Goal: Task Accomplishment & Management: Use online tool/utility

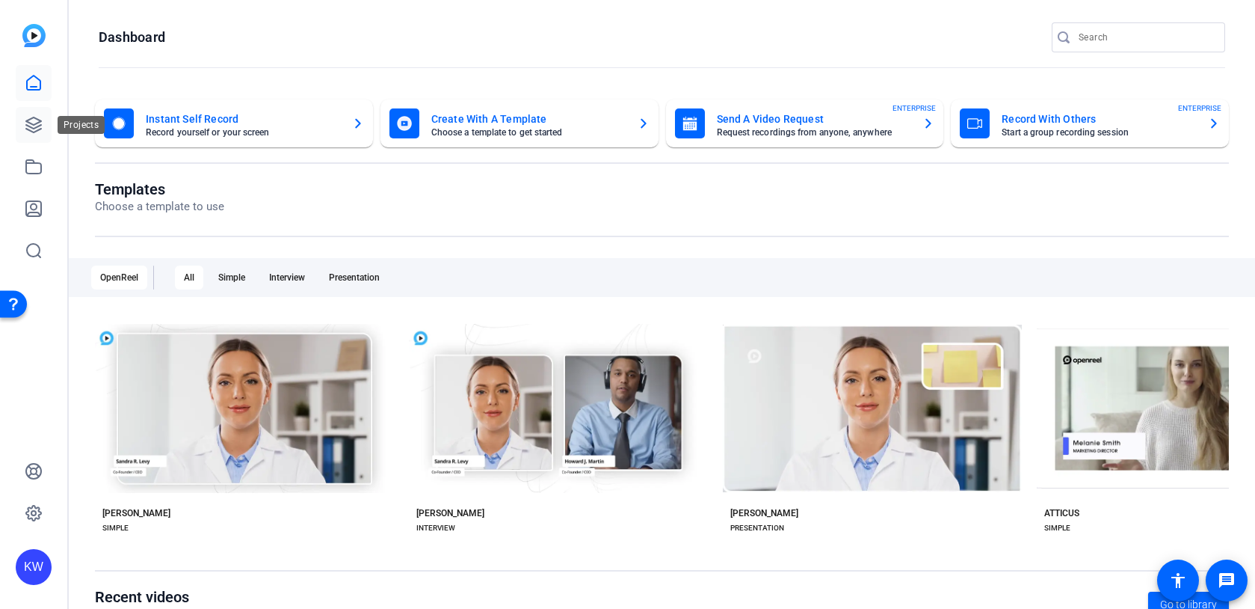
click at [33, 123] on icon at bounding box center [34, 125] width 18 height 18
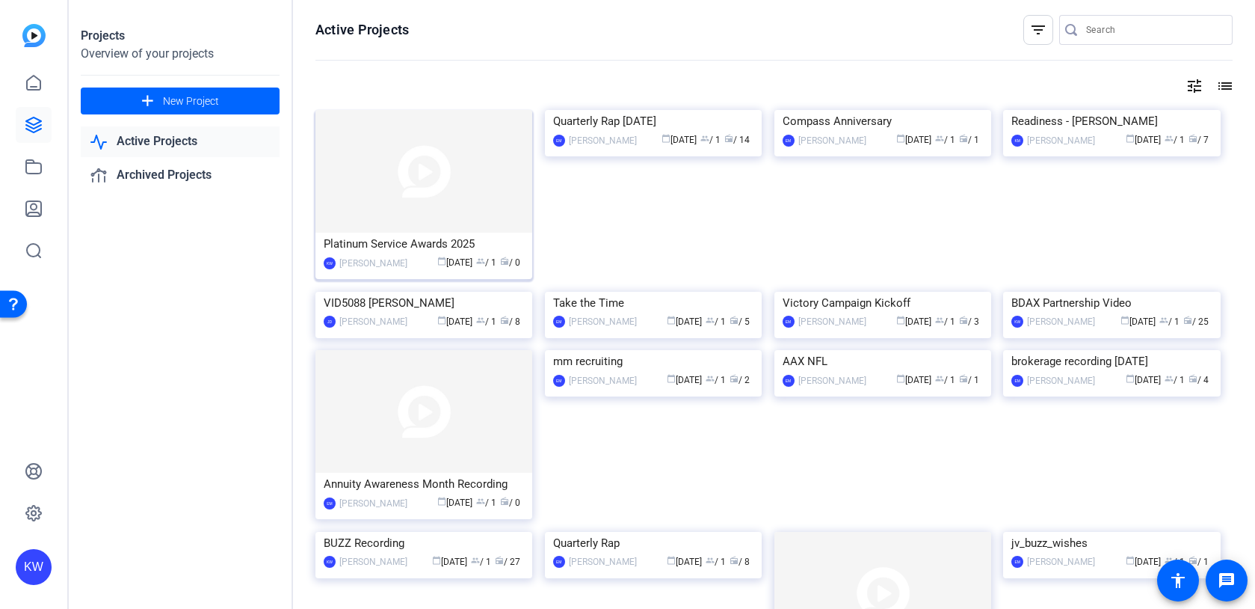
click at [444, 197] on img at bounding box center [424, 171] width 217 height 123
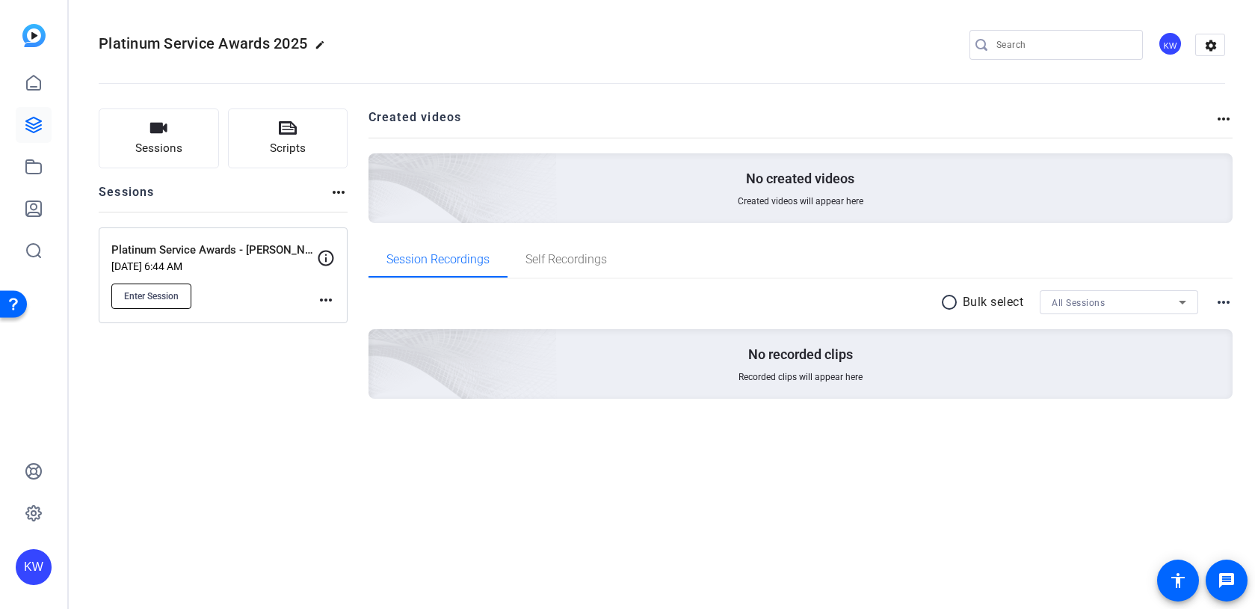
click at [164, 297] on span "Enter Session" at bounding box center [151, 296] width 55 height 12
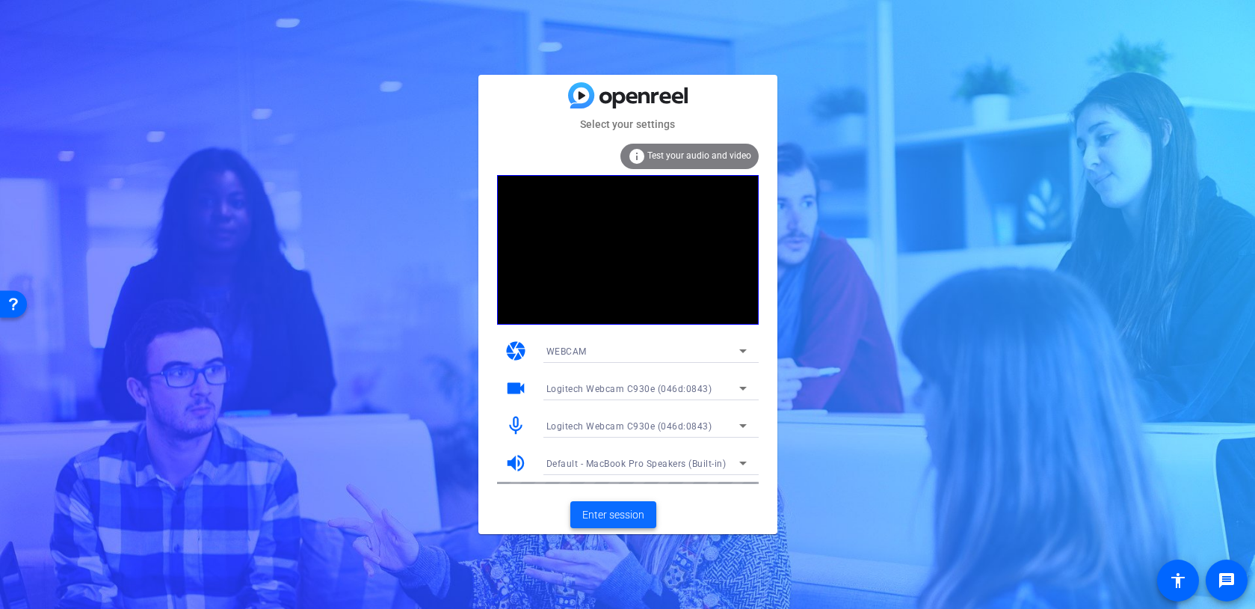
click at [611, 520] on span "Enter session" at bounding box center [613, 515] width 62 height 16
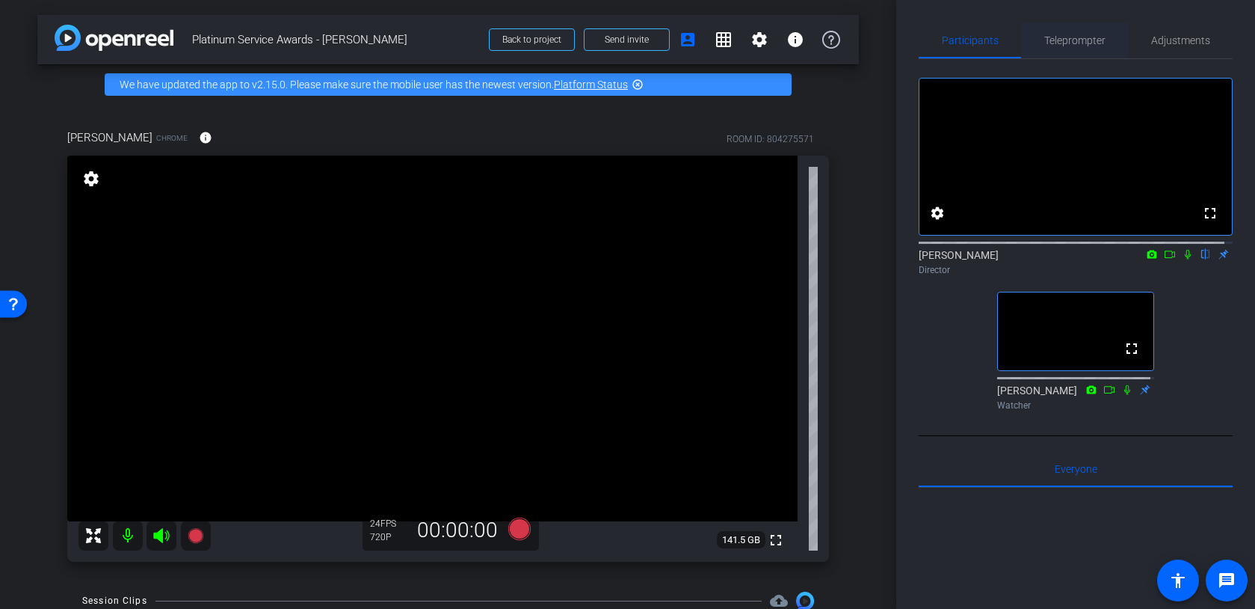
click at [1075, 35] on span "Teleprompter" at bounding box center [1075, 40] width 61 height 10
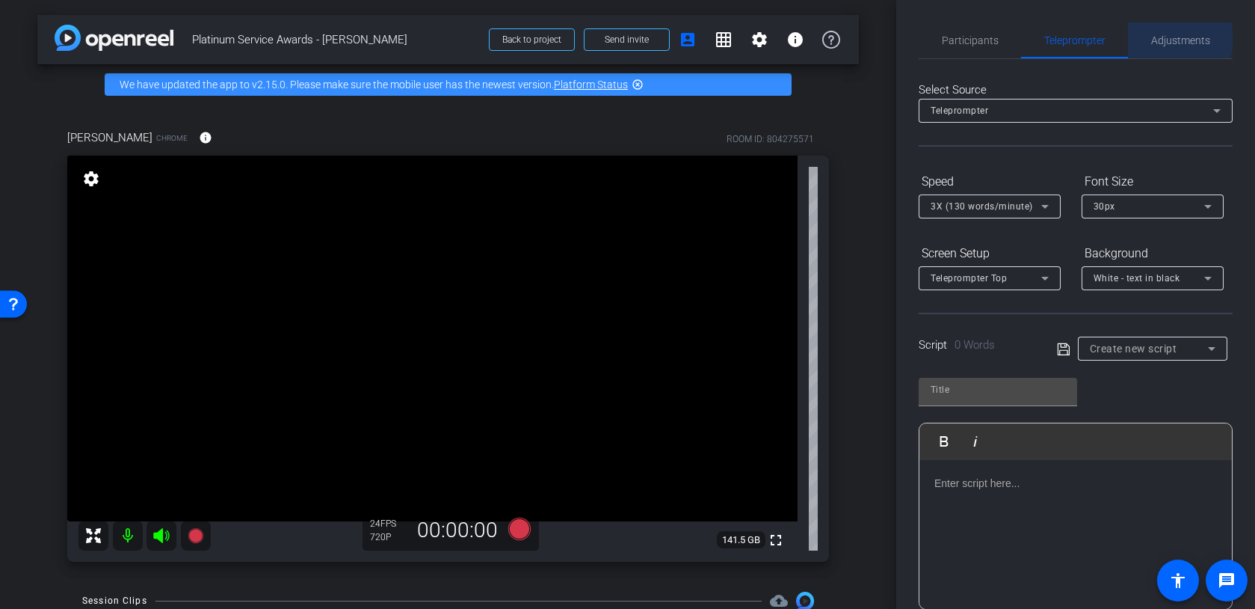
click at [1172, 39] on span "Adjustments" at bounding box center [1180, 40] width 59 height 10
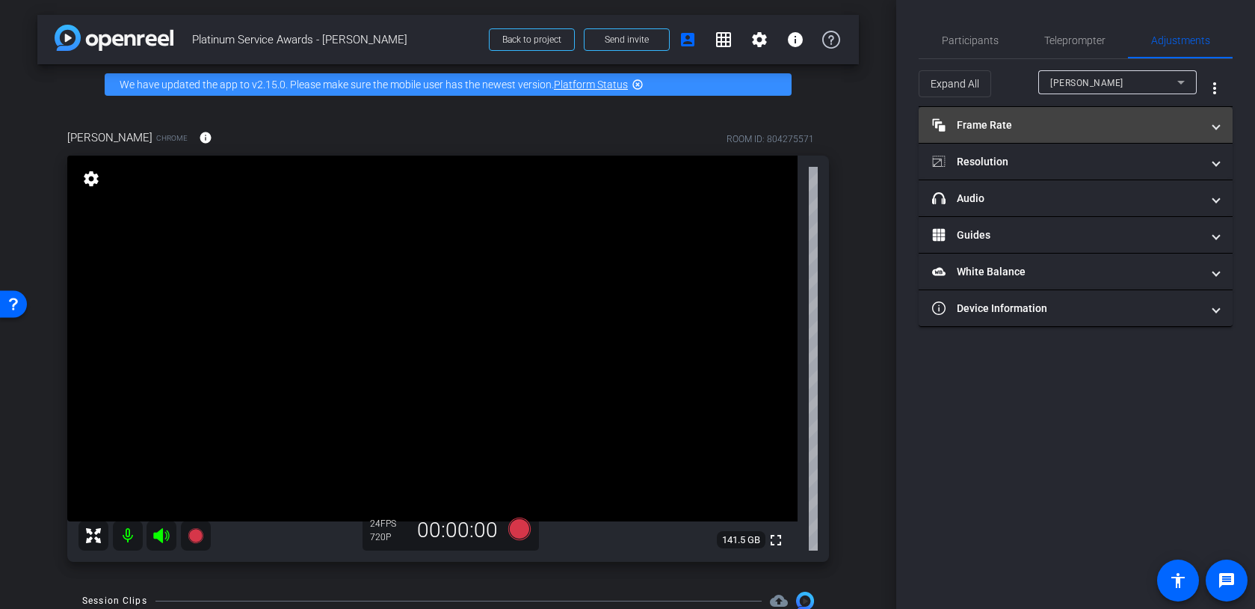
click at [1164, 124] on mat-panel-title "Frame Rate Frame Rate" at bounding box center [1066, 125] width 269 height 16
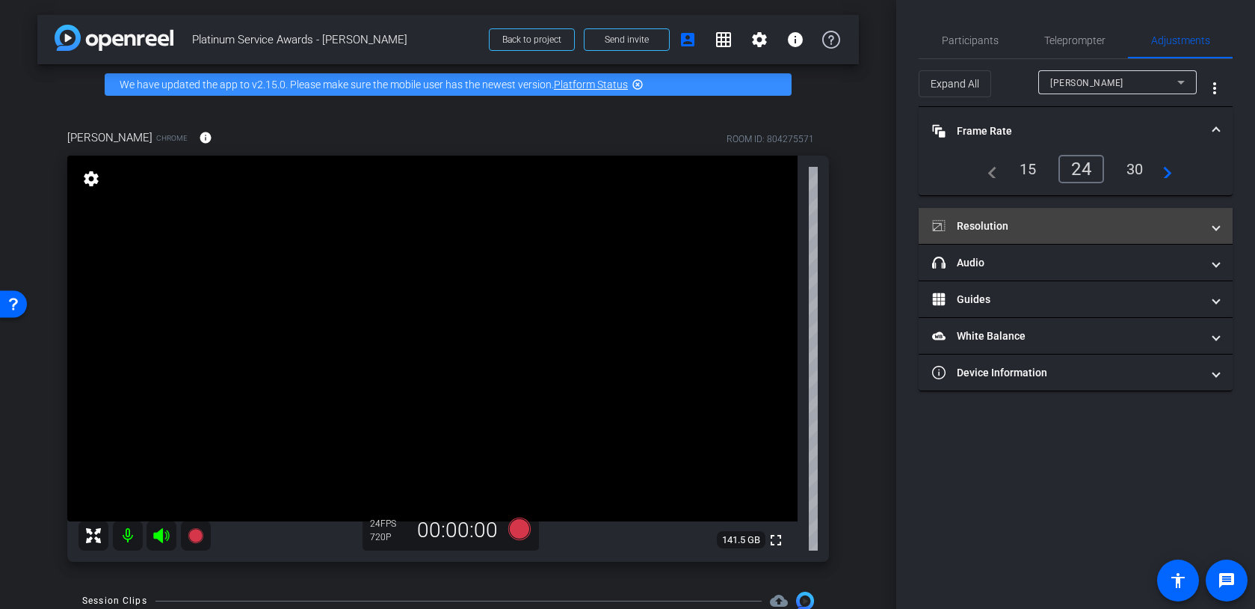
click at [1027, 232] on mat-panel-title "Resolution" at bounding box center [1066, 226] width 269 height 16
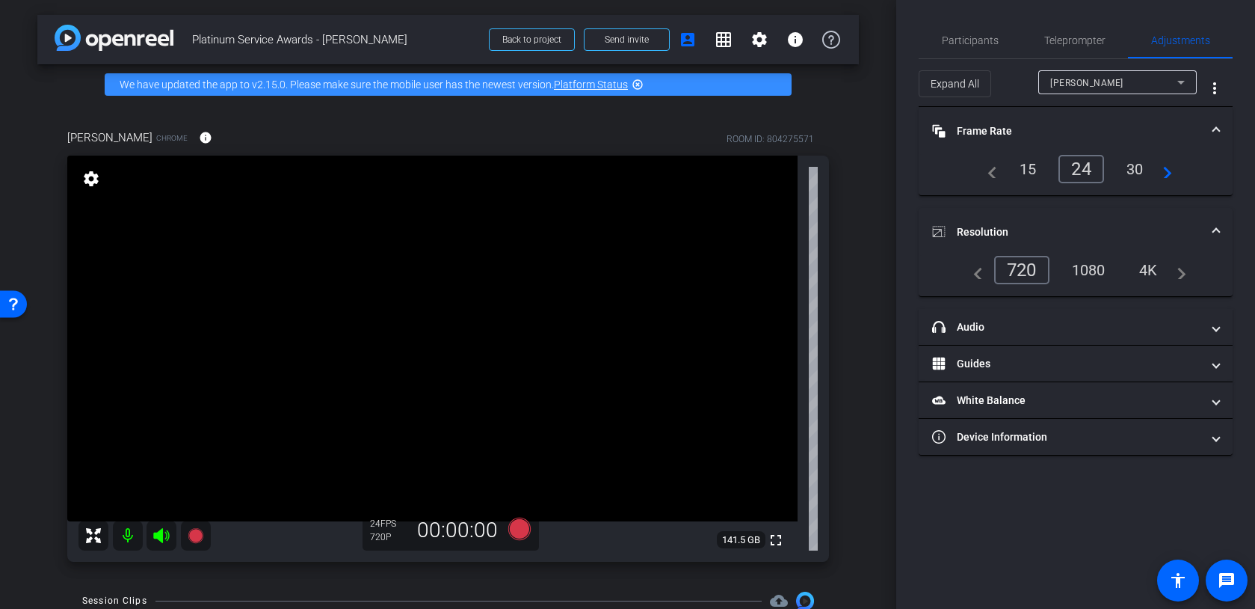
click at [1085, 268] on div "1080" at bounding box center [1089, 269] width 56 height 25
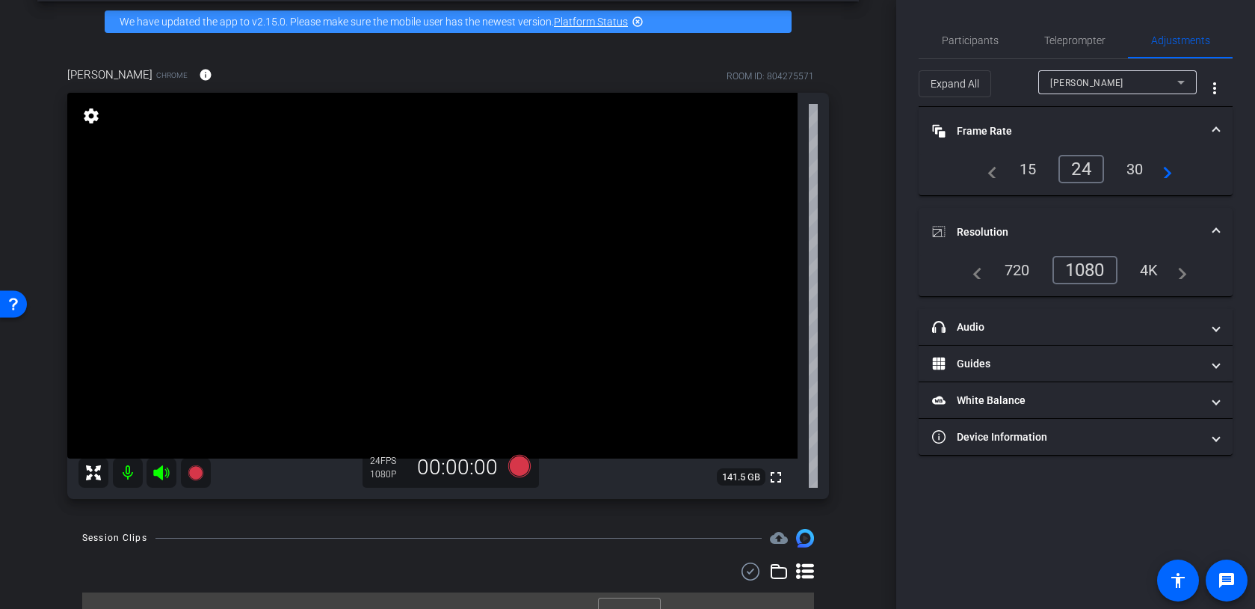
scroll to position [88, 0]
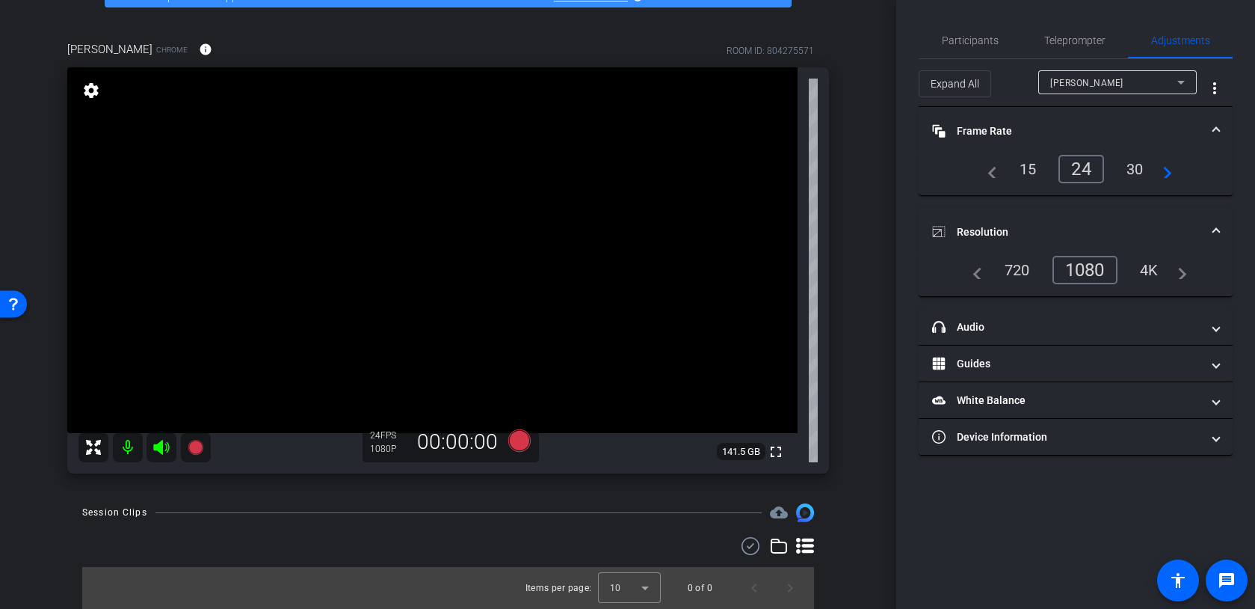
click at [1147, 270] on div "4K" at bounding box center [1149, 269] width 41 height 25
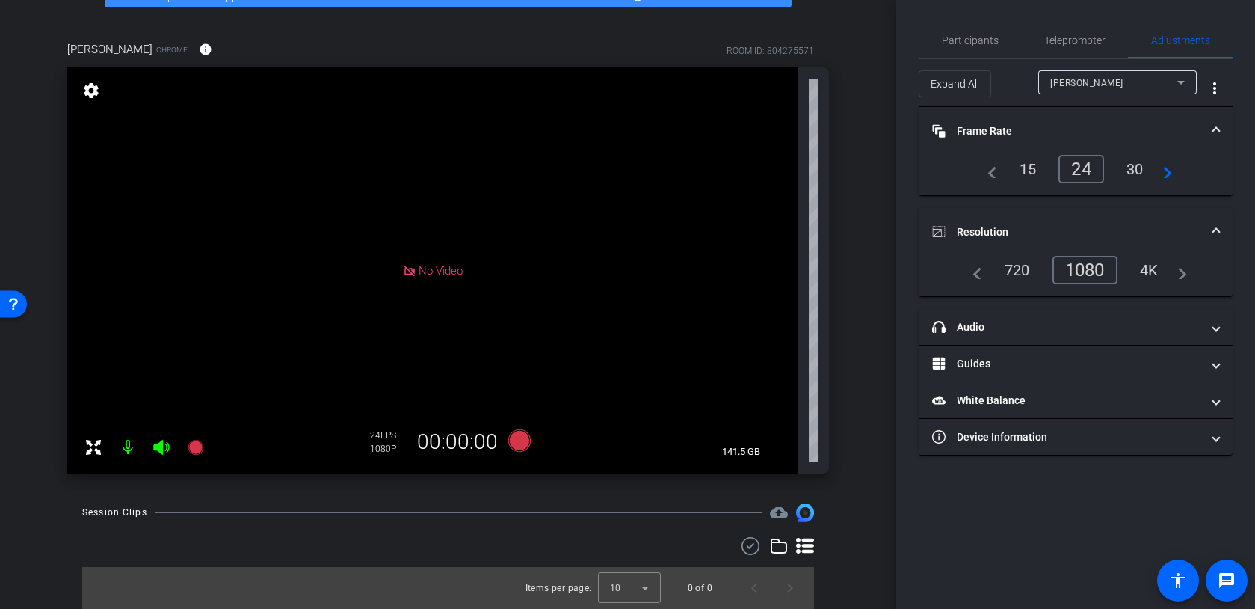
scroll to position [0, 0]
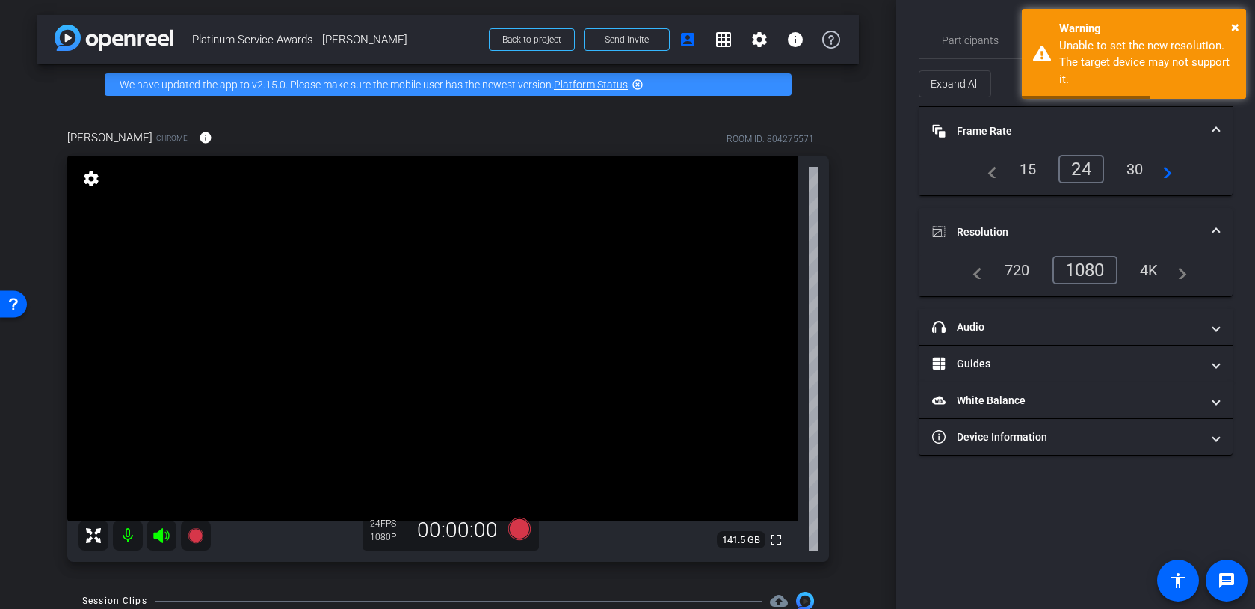
click at [1097, 270] on div "1080" at bounding box center [1085, 270] width 65 height 28
click at [1128, 172] on div "30" at bounding box center [1136, 168] width 40 height 25
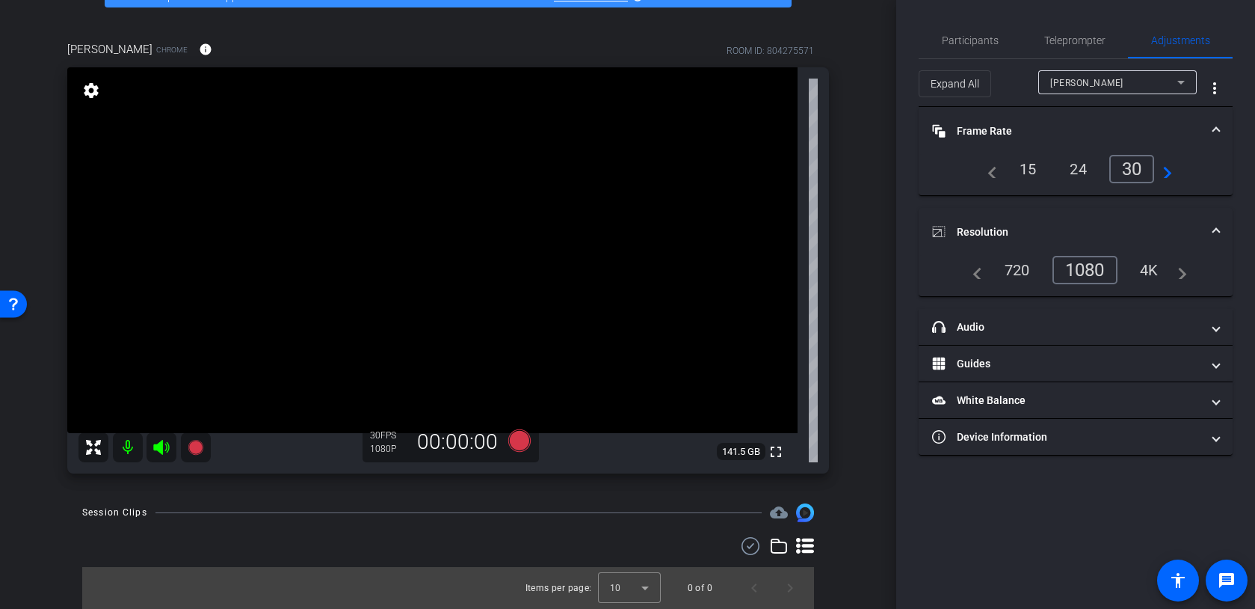
scroll to position [85, 0]
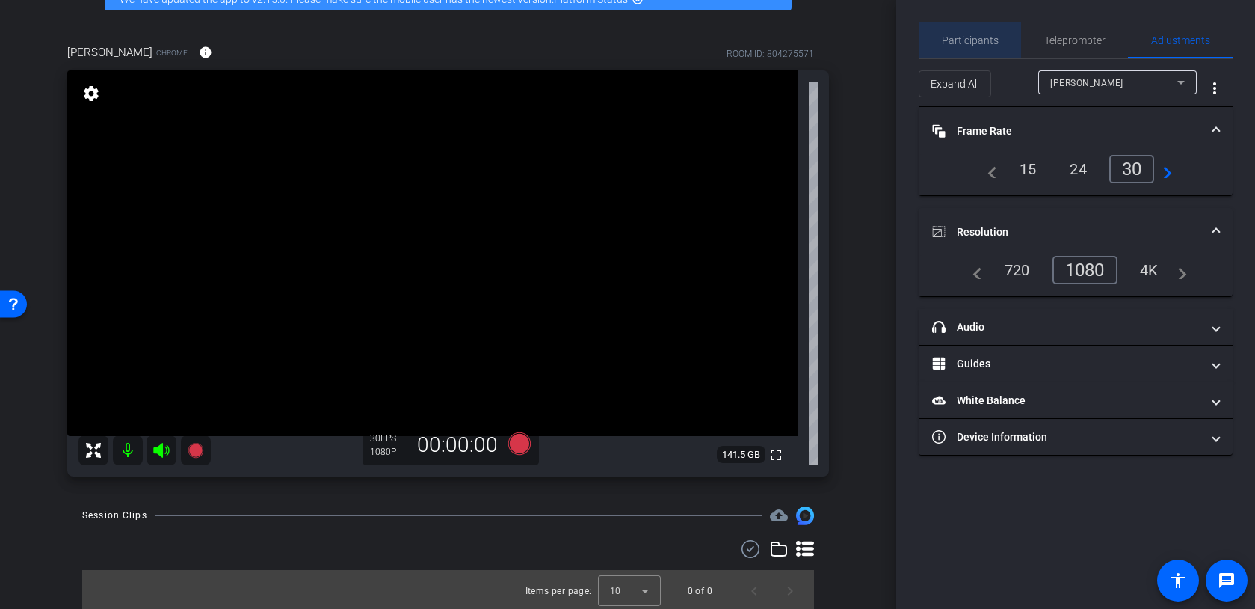
click at [984, 43] on span "Participants" at bounding box center [970, 40] width 57 height 10
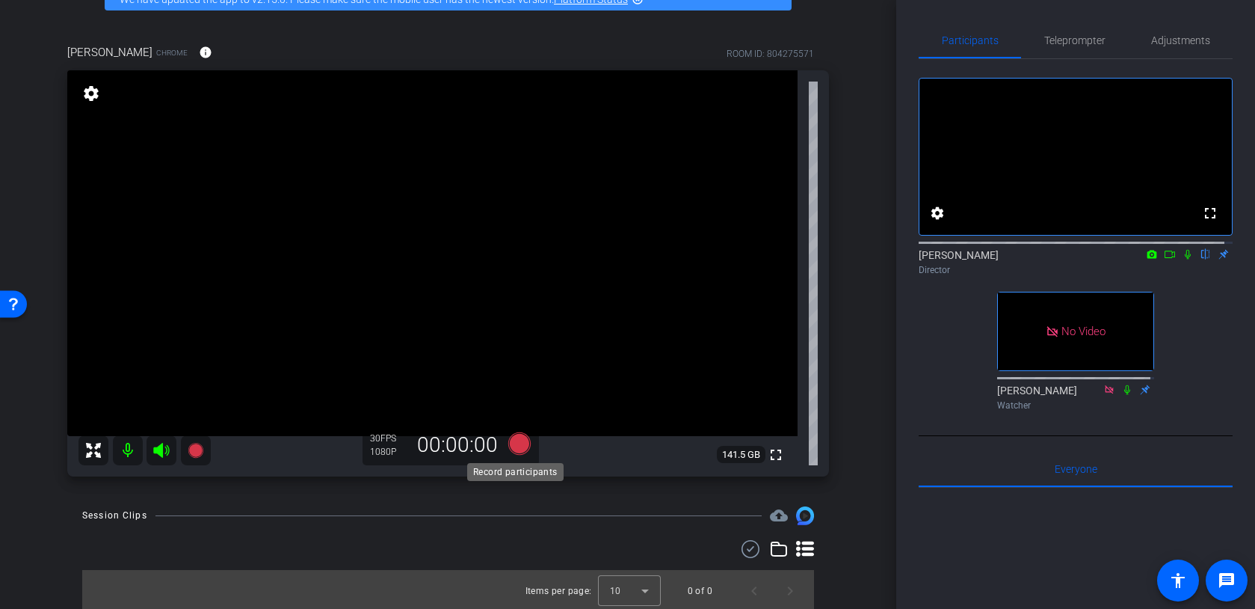
click at [515, 448] on icon at bounding box center [519, 443] width 22 height 22
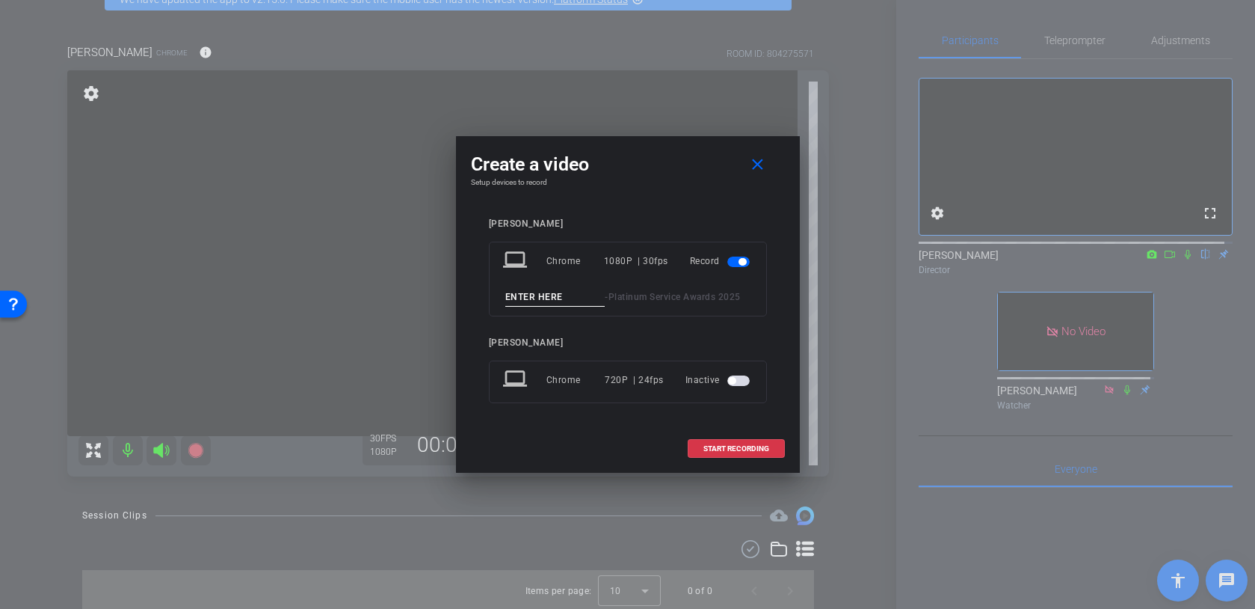
click at [544, 300] on input at bounding box center [555, 297] width 100 height 19
type input "[PERSON_NAME]"
click at [736, 439] on span at bounding box center [737, 449] width 96 height 36
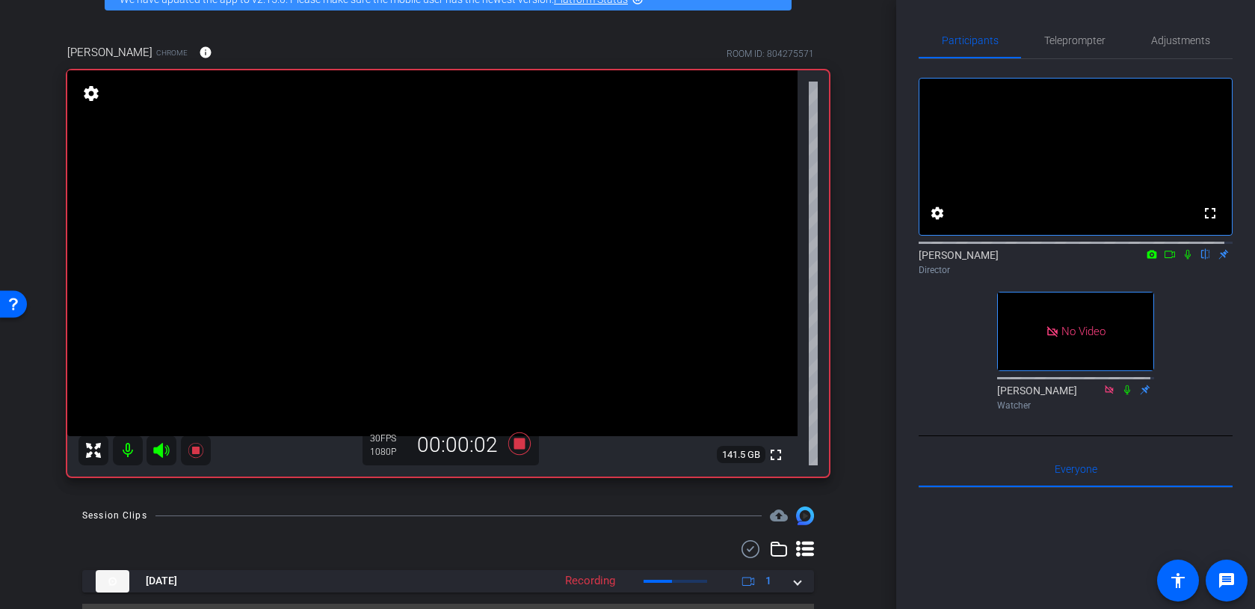
scroll to position [122, 0]
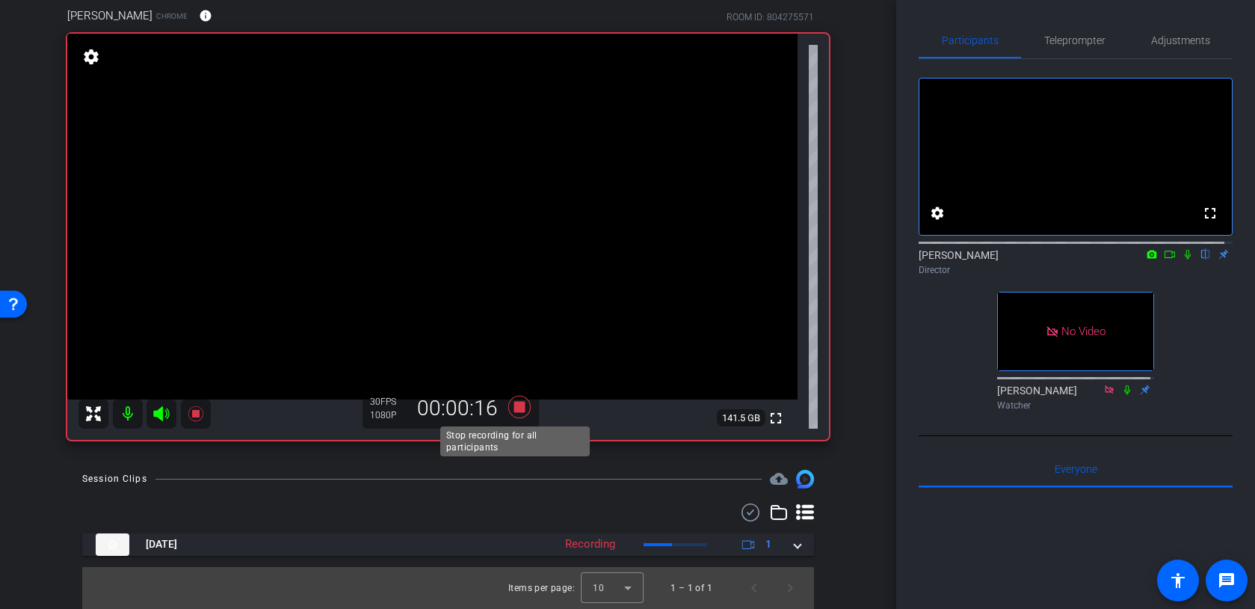
click at [517, 414] on icon at bounding box center [520, 406] width 36 height 27
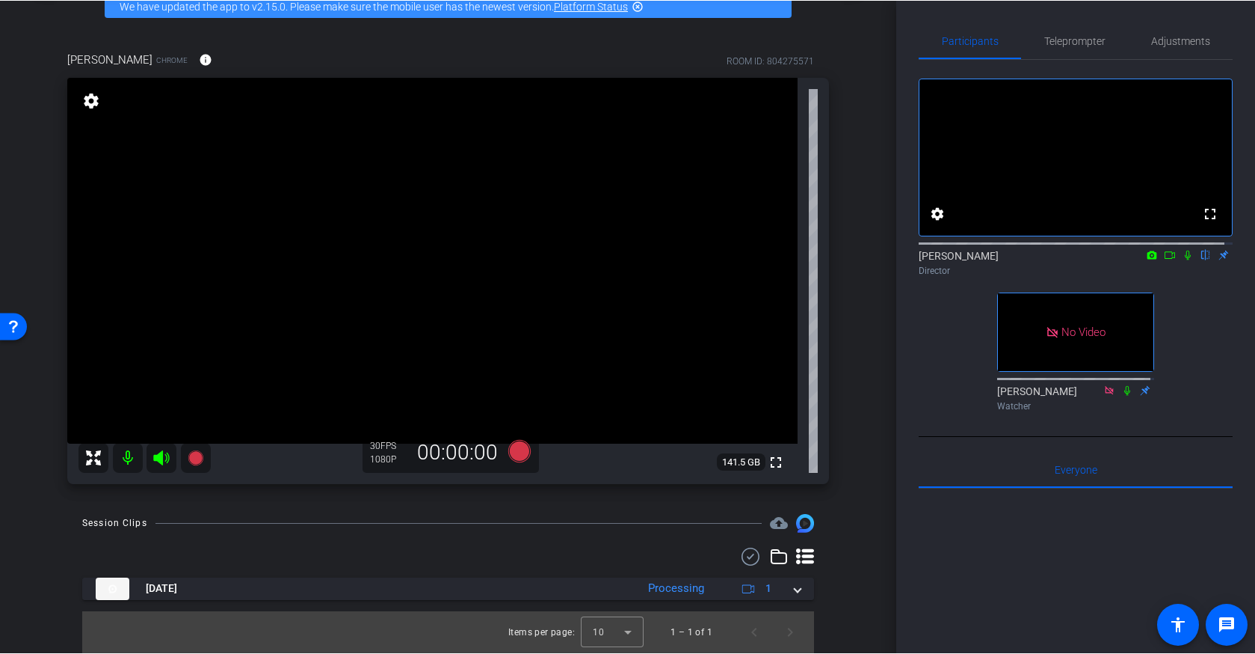
scroll to position [77, 0]
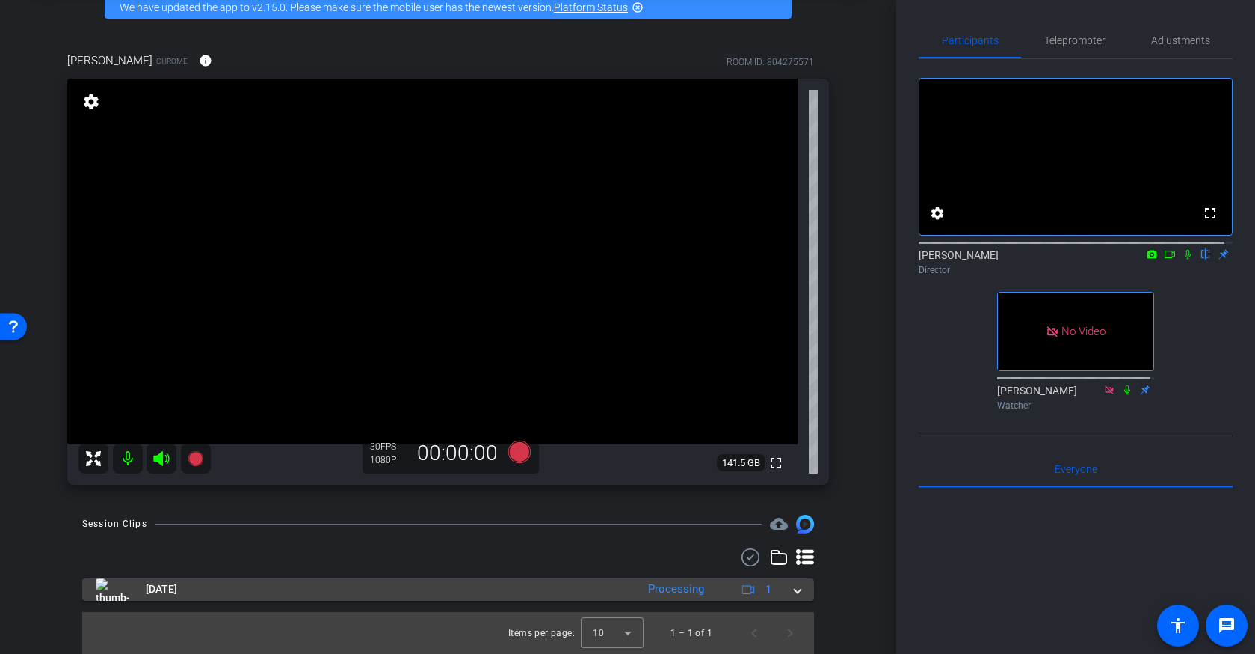
click at [795, 592] on span at bounding box center [798, 589] width 6 height 16
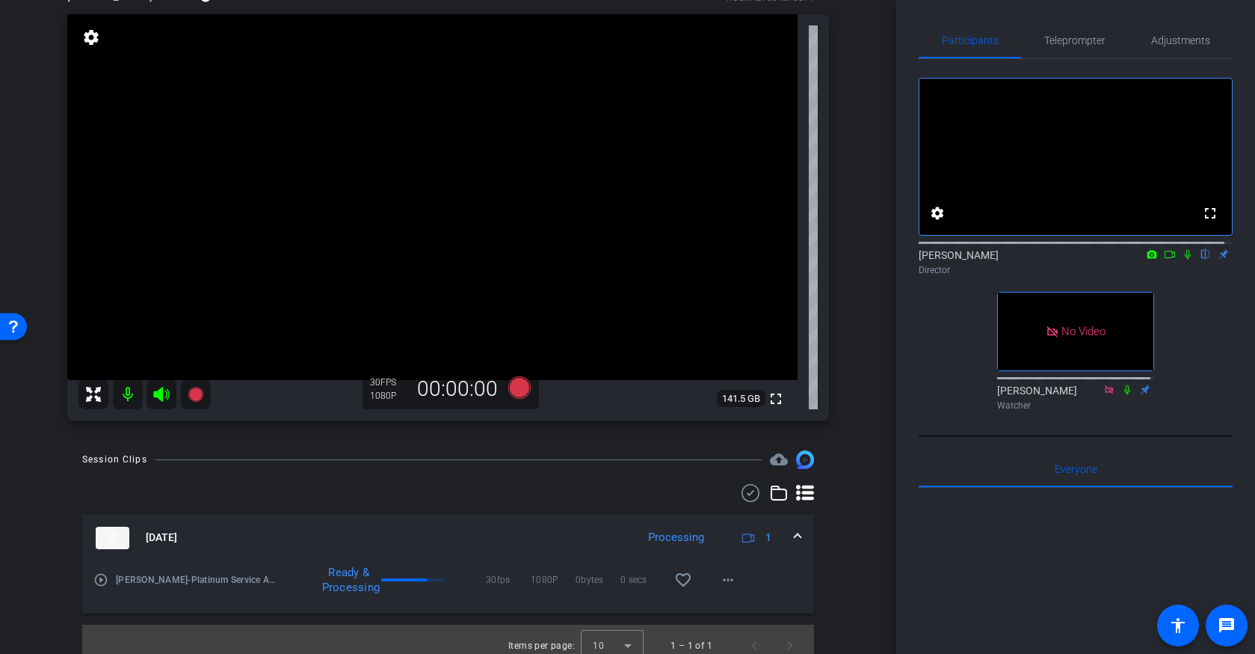
scroll to position [143, 0]
click at [97, 577] on mat-icon "play_circle_outline" at bounding box center [100, 578] width 15 height 15
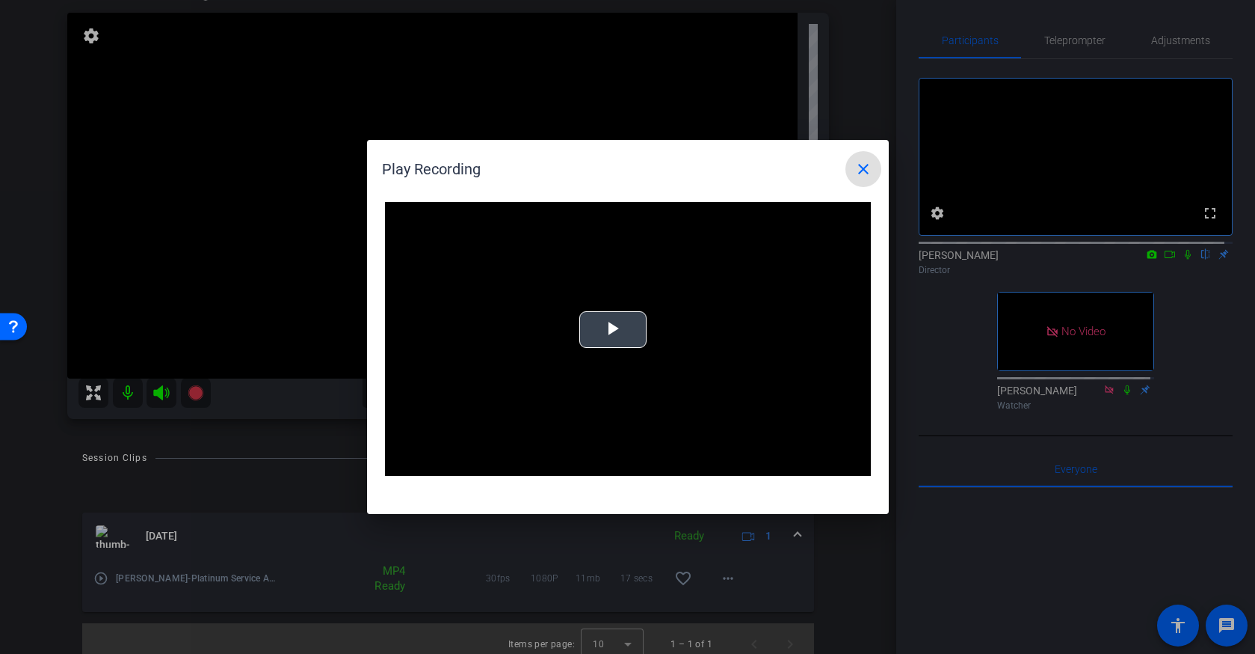
click at [613, 330] on span "Video Player" at bounding box center [613, 330] width 0 height 0
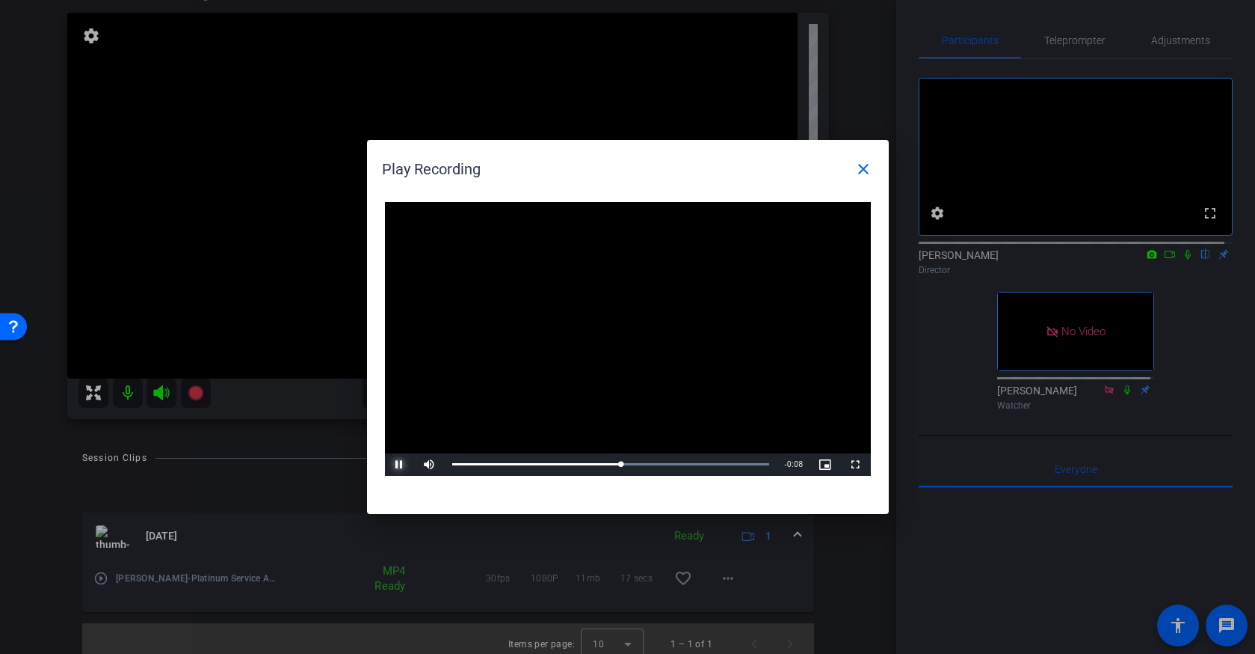
click at [401, 464] on span "Video Player" at bounding box center [400, 464] width 30 height 0
click at [856, 172] on mat-icon "close" at bounding box center [864, 169] width 18 height 18
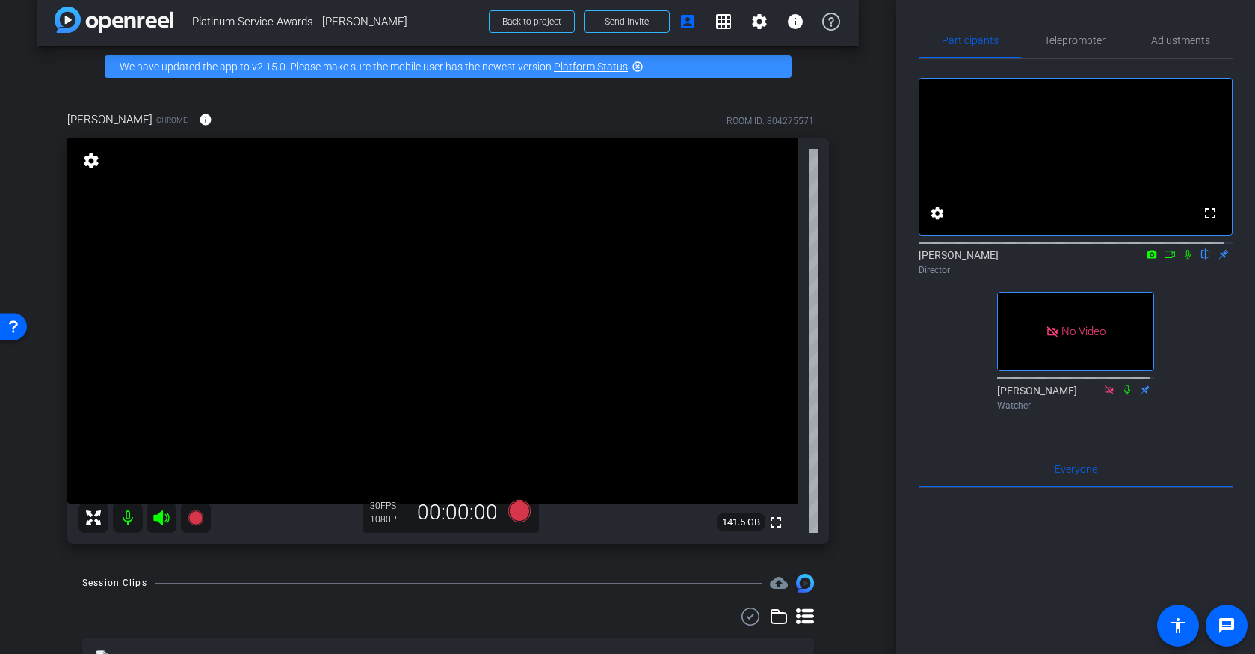
scroll to position [29, 0]
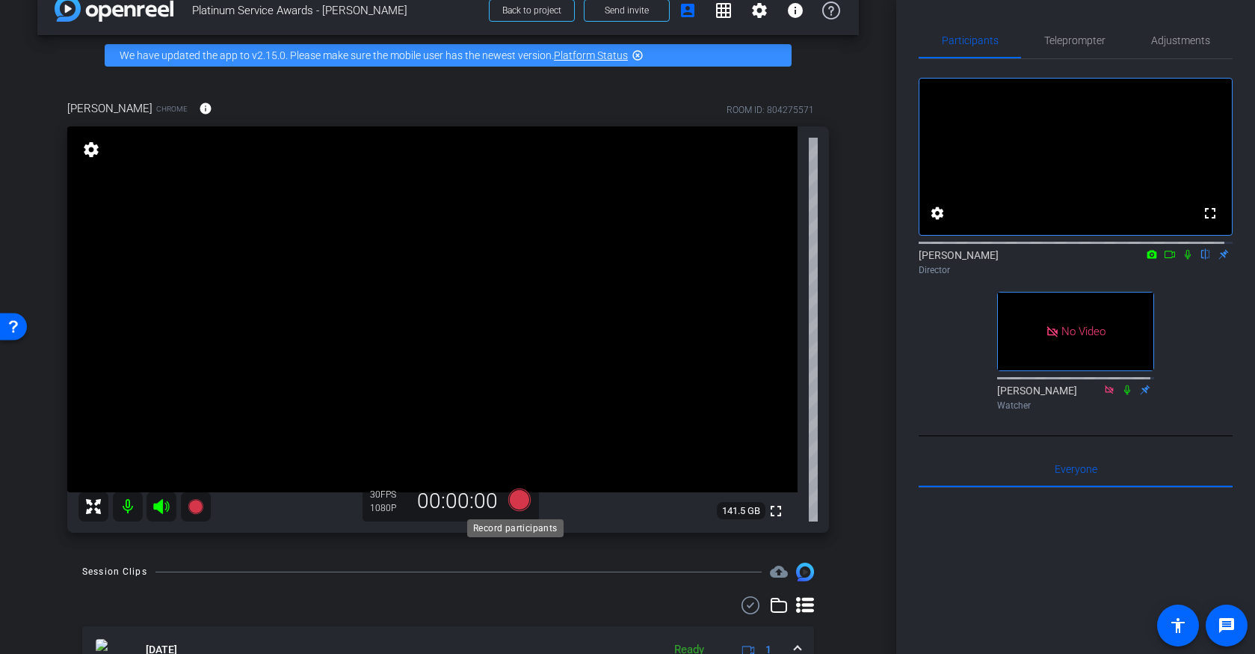
click at [510, 495] on icon at bounding box center [519, 499] width 22 height 22
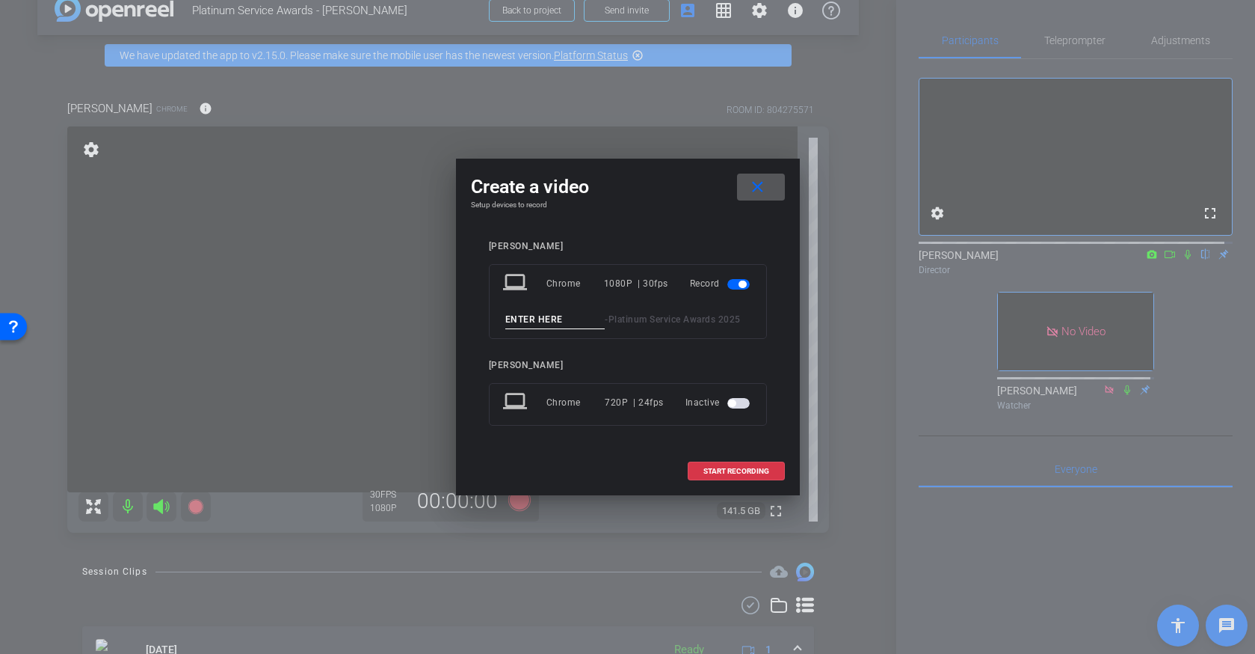
click at [548, 320] on input at bounding box center [555, 319] width 100 height 19
type input "[PERSON_NAME] TEst 2"
click at [744, 473] on span "START RECORDING" at bounding box center [737, 470] width 66 height 7
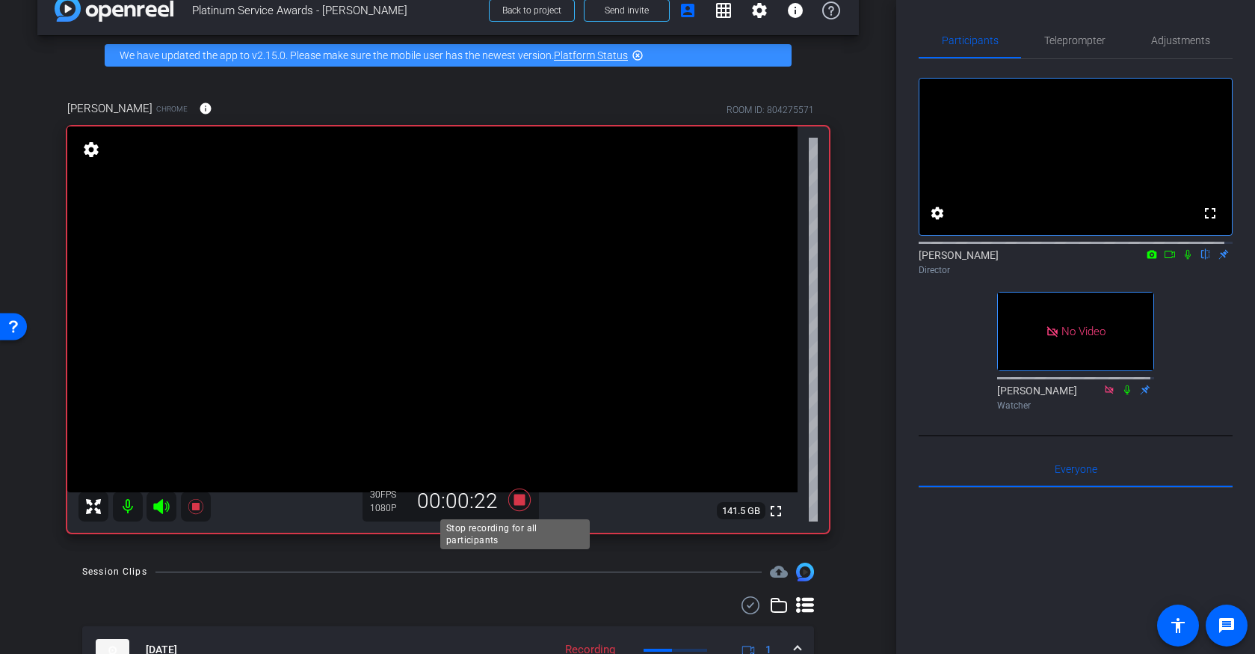
click at [513, 502] on icon at bounding box center [519, 499] width 22 height 22
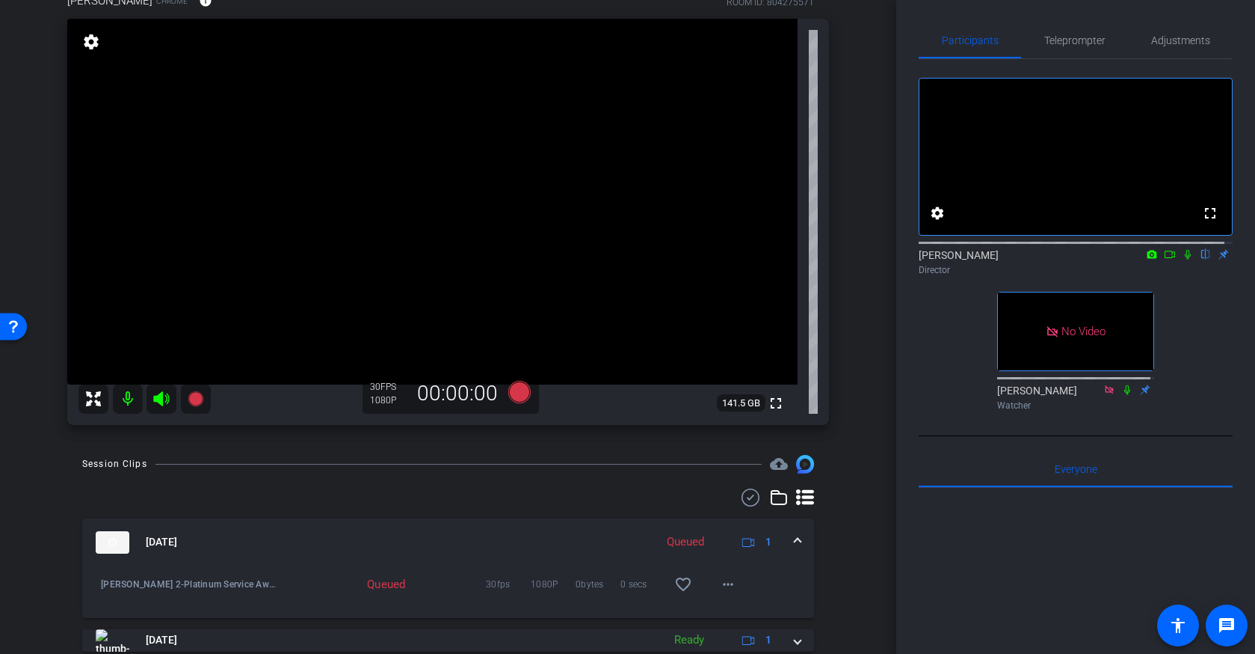
scroll to position [144, 0]
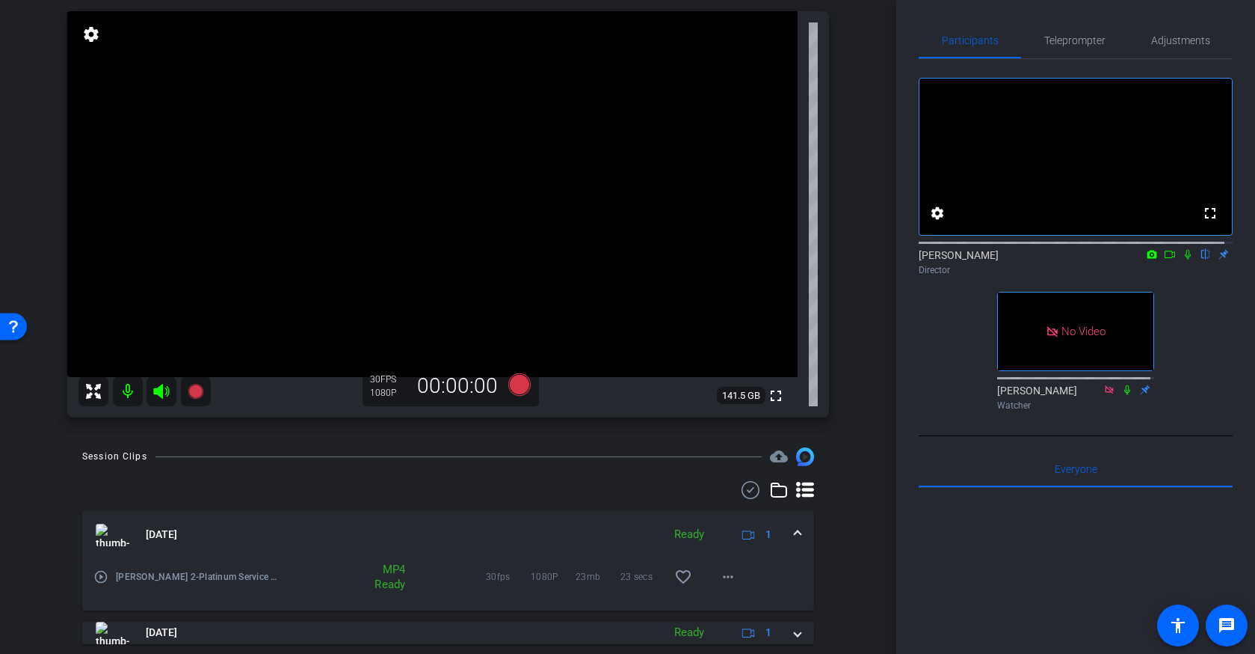
click at [99, 580] on mat-icon "play_circle_outline" at bounding box center [100, 576] width 15 height 15
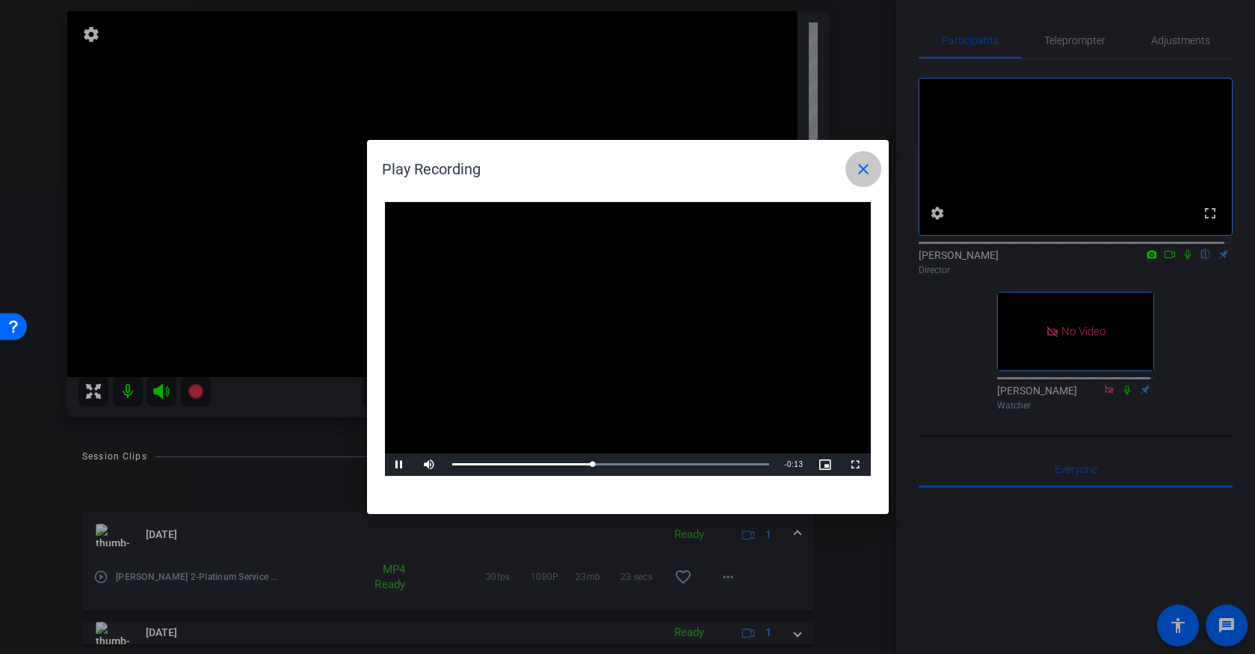
click at [866, 170] on mat-icon "close" at bounding box center [864, 169] width 18 height 18
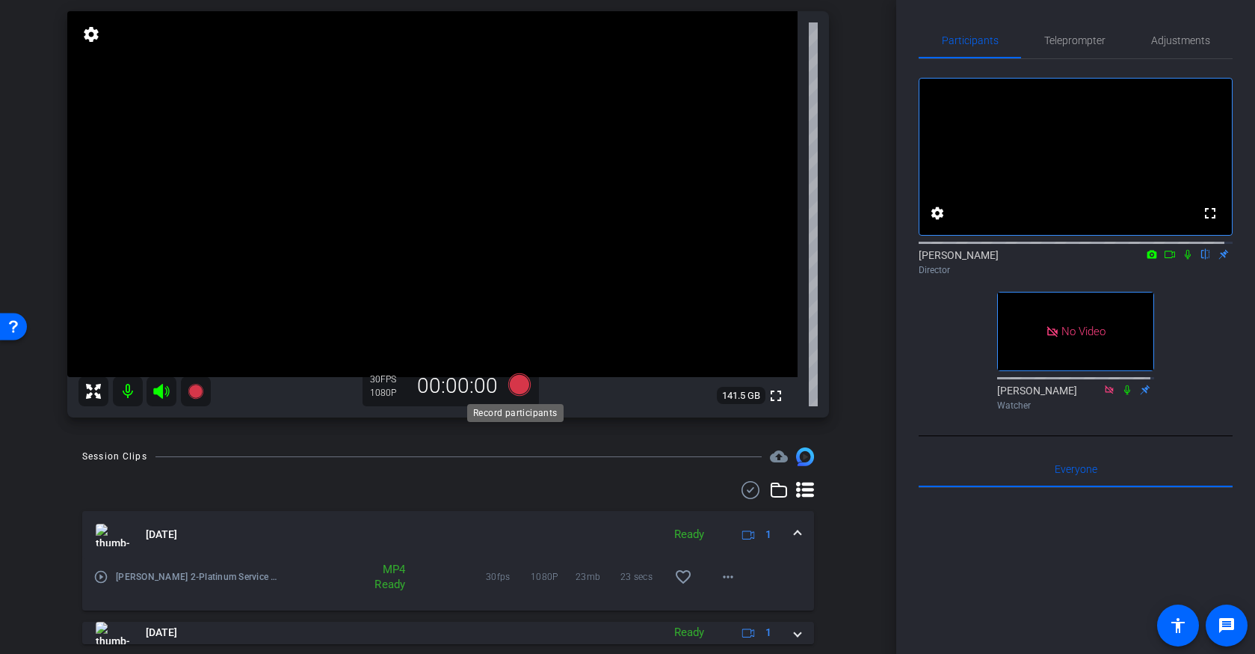
click at [523, 387] on icon at bounding box center [519, 384] width 22 height 22
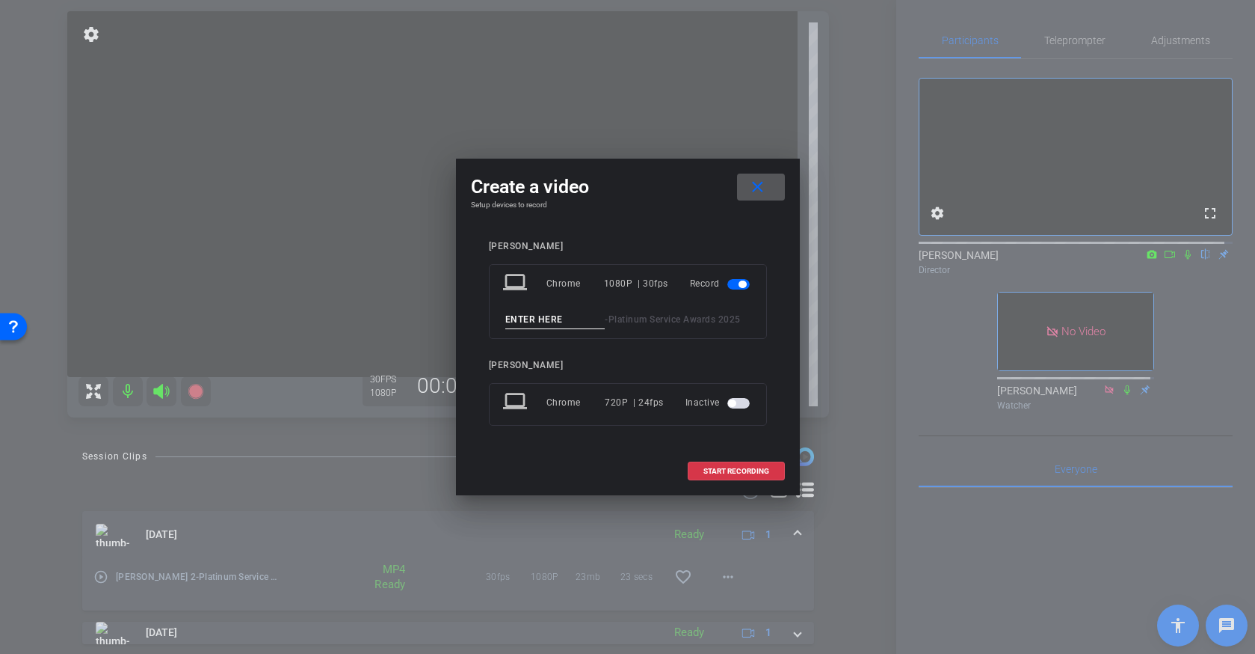
click at [562, 322] on input at bounding box center [555, 319] width 100 height 19
type input "[PERSON_NAME] 1"
click at [745, 473] on span "START RECORDING" at bounding box center [737, 470] width 66 height 7
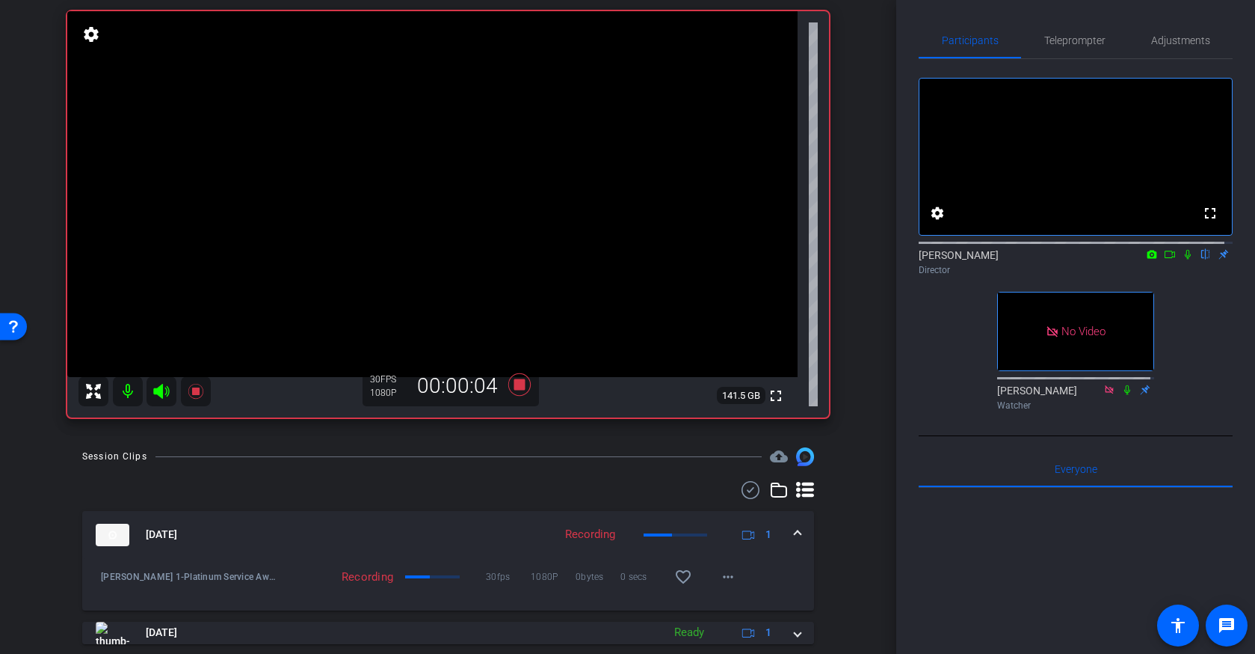
click at [1182, 259] on icon at bounding box center [1188, 254] width 12 height 10
click at [520, 385] on icon at bounding box center [519, 384] width 22 height 22
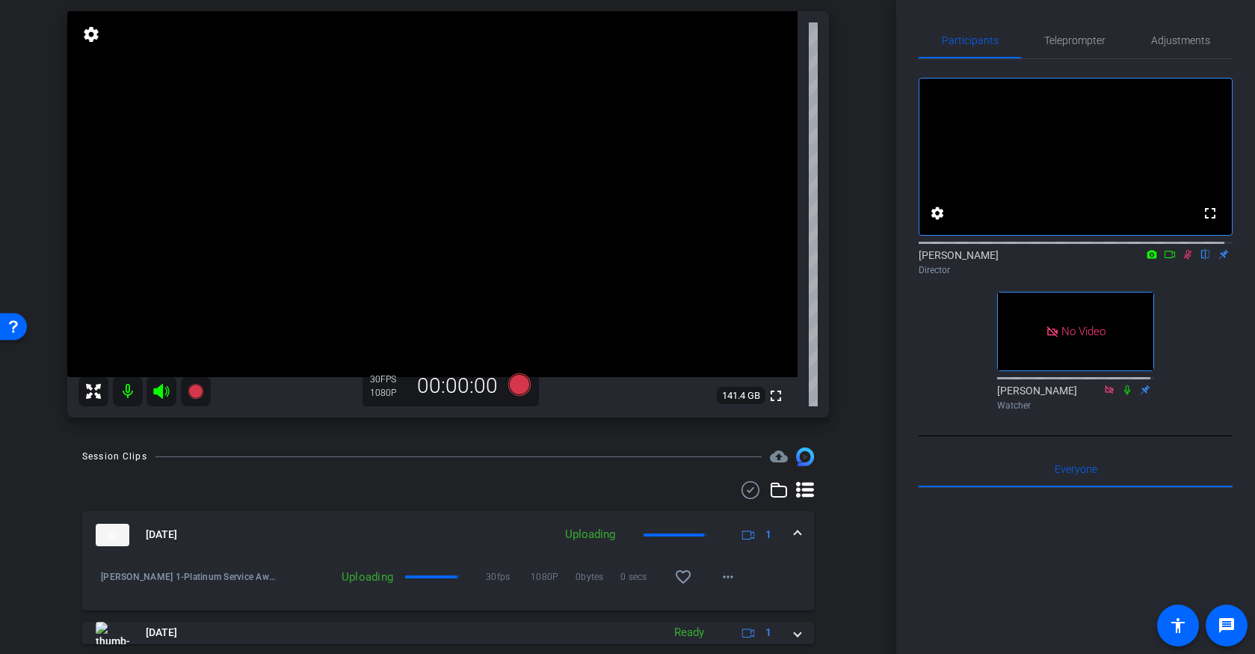
click at [1182, 259] on icon at bounding box center [1188, 254] width 12 height 10
click at [519, 388] on icon at bounding box center [519, 384] width 22 height 22
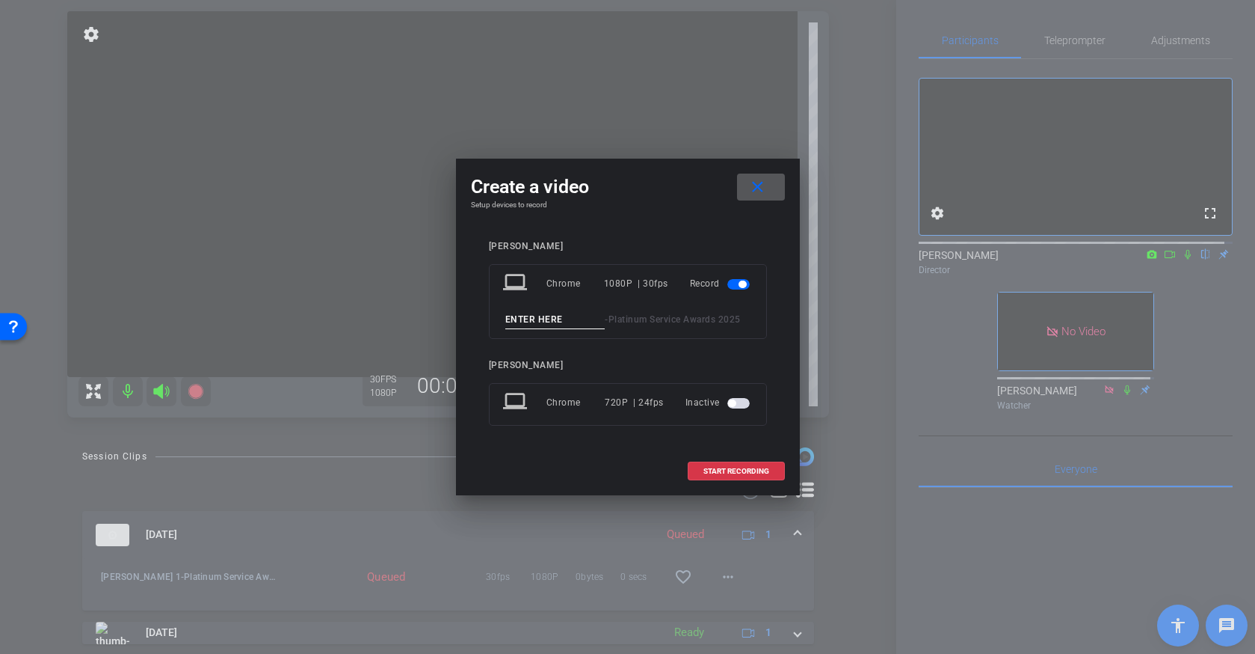
click at [554, 319] on input at bounding box center [555, 319] width 100 height 19
type input "[PERSON_NAME] 2"
click at [716, 470] on span "START RECORDING" at bounding box center [737, 470] width 66 height 7
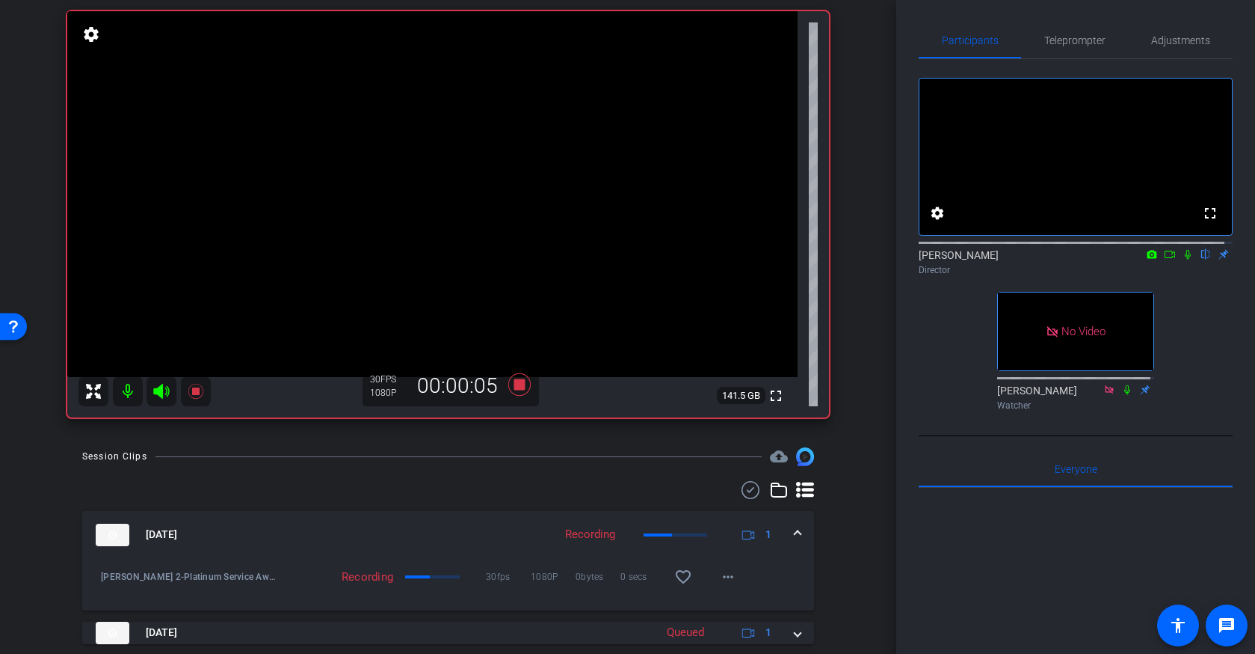
click at [1182, 259] on icon at bounding box center [1188, 254] width 12 height 10
click at [514, 387] on icon at bounding box center [519, 384] width 22 height 22
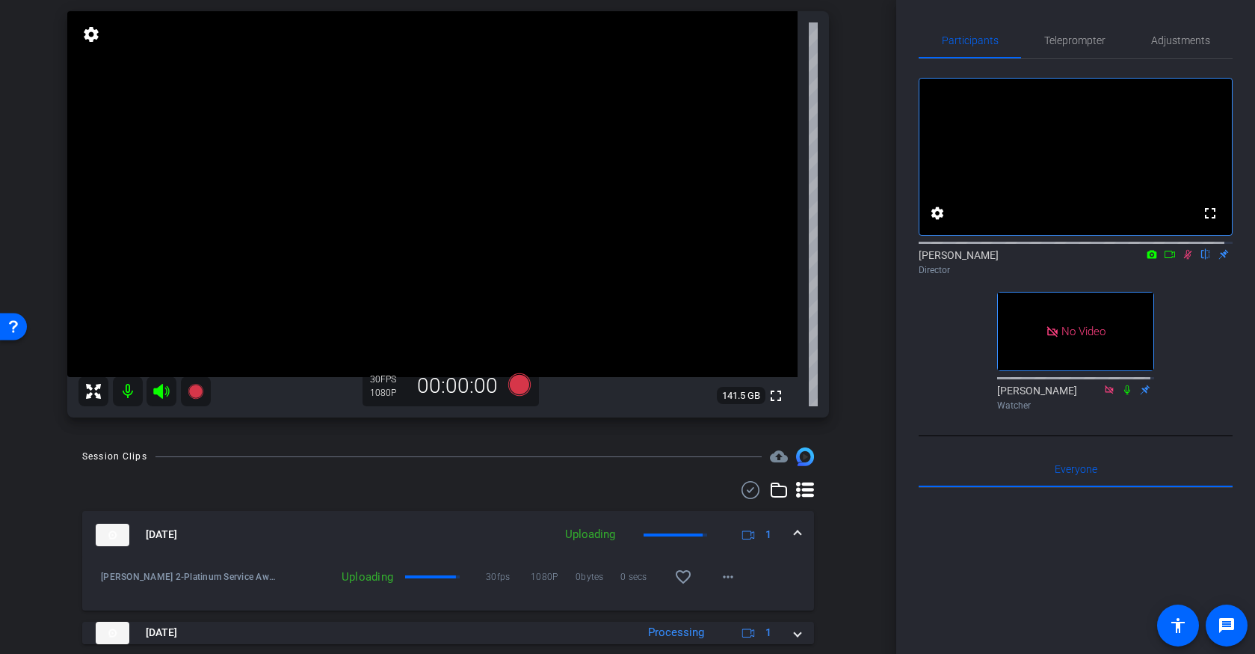
click at [1184, 259] on icon at bounding box center [1188, 255] width 8 height 10
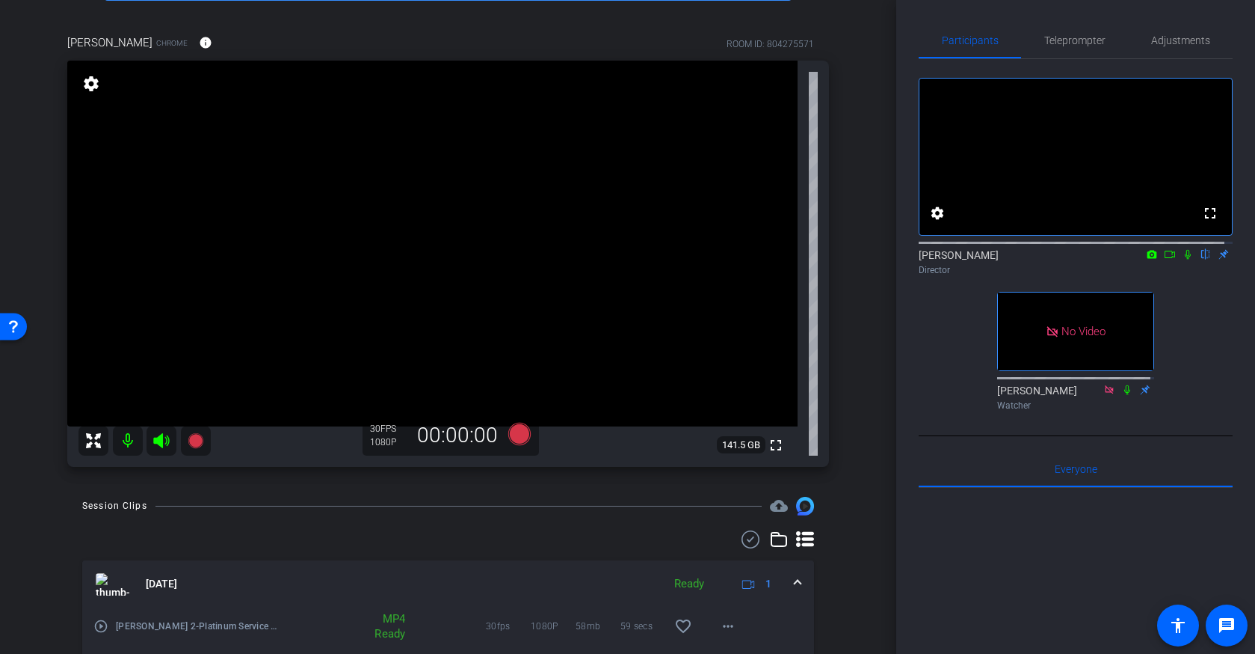
scroll to position [80, 0]
